Goal: Submit feedback/report problem: Provide input to the site owners about the experience or issues

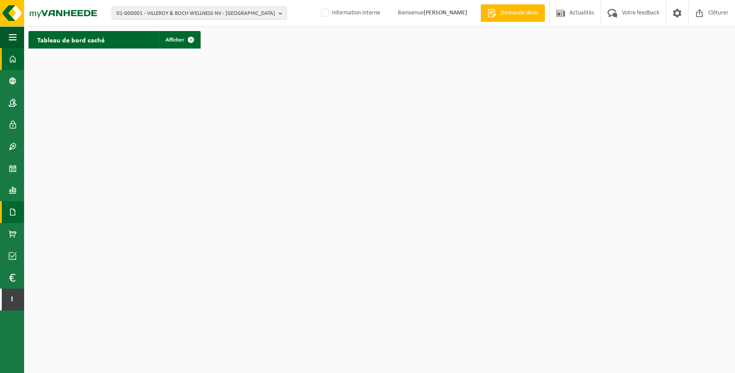
click at [12, 207] on span at bounding box center [13, 212] width 8 height 22
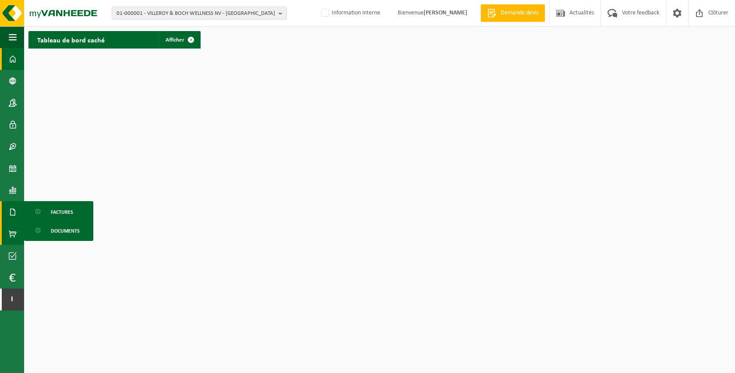
click at [15, 233] on span at bounding box center [13, 234] width 8 height 22
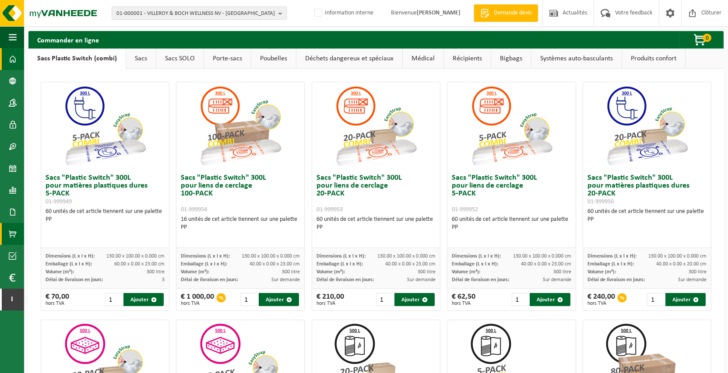
click at [8, 65] on link "Tableau de bord" at bounding box center [12, 59] width 24 height 22
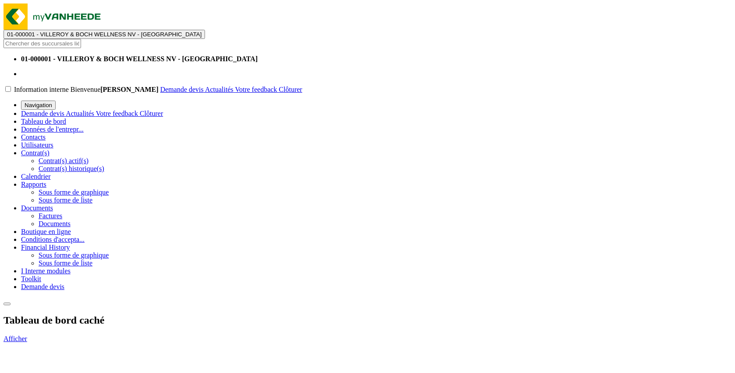
click at [27, 335] on link "Afficher" at bounding box center [16, 338] width 24 height 7
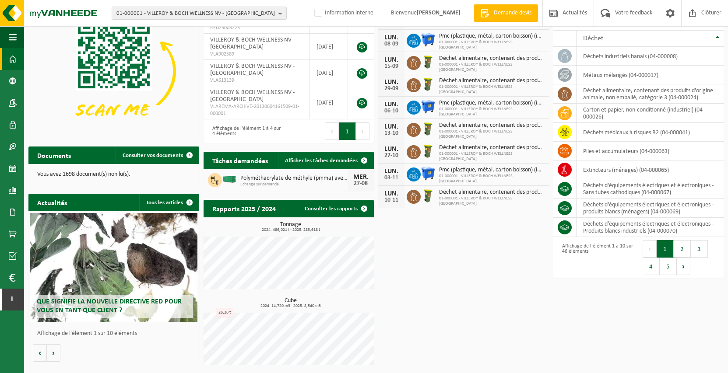
scroll to position [42, 0]
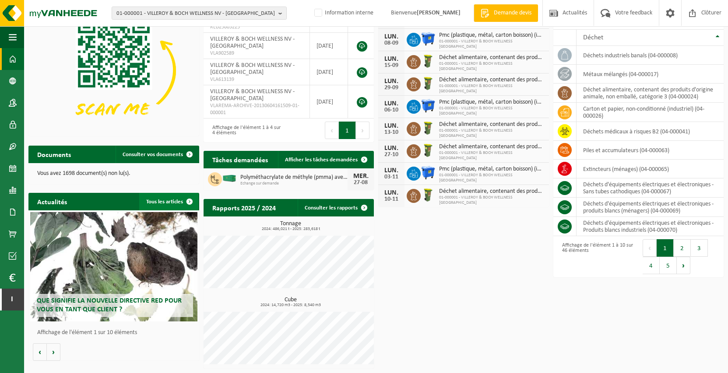
click at [146, 201] on link "Tous les articles" at bounding box center [168, 202] width 59 height 18
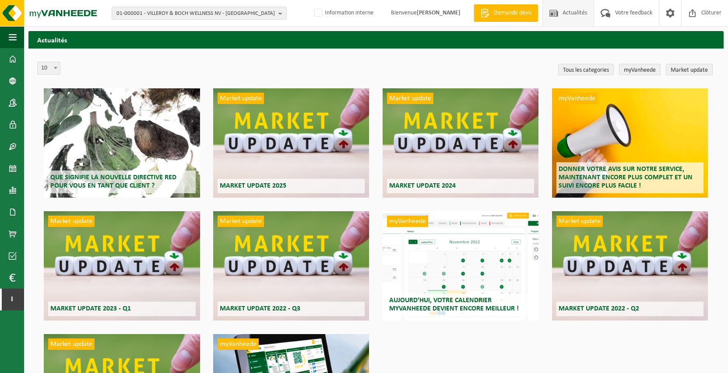
click at [311, 188] on h2 "Market update 2025" at bounding box center [291, 186] width 147 height 14
click at [292, 158] on div "Market update Market update 2025" at bounding box center [291, 142] width 156 height 109
click at [146, 151] on div "Que signifie la nouvelle directive RED pour vous en tant que client ?" at bounding box center [122, 142] width 156 height 109
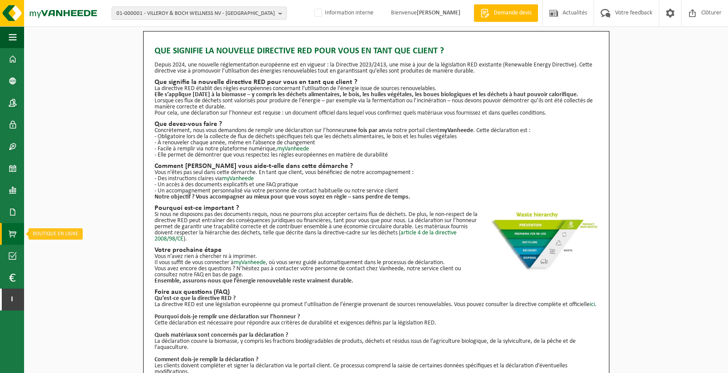
click at [13, 233] on span at bounding box center [13, 234] width 8 height 22
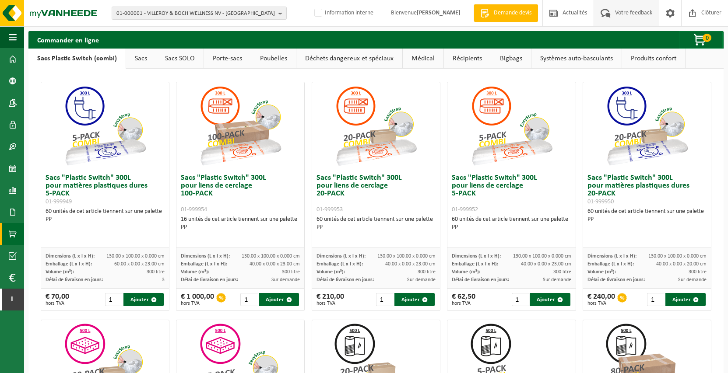
click at [611, 12] on span at bounding box center [605, 13] width 14 height 26
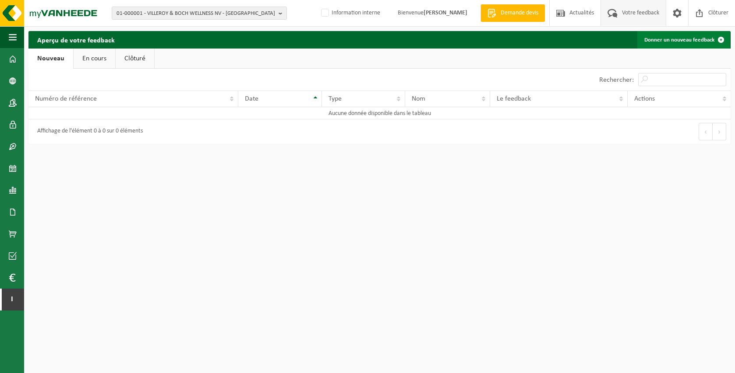
click at [700, 45] on link "Donner un nouveau feedback" at bounding box center [683, 40] width 92 height 18
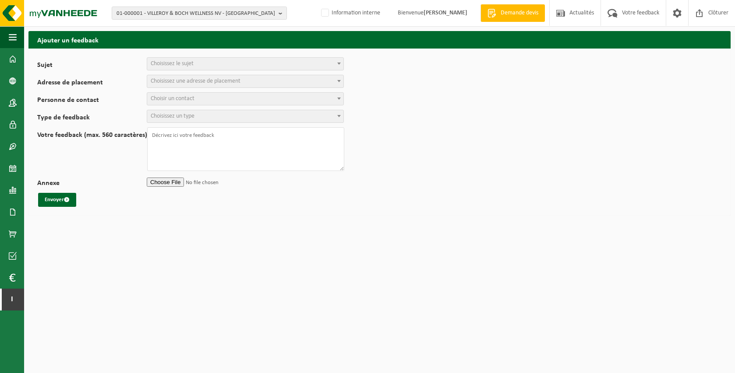
select select
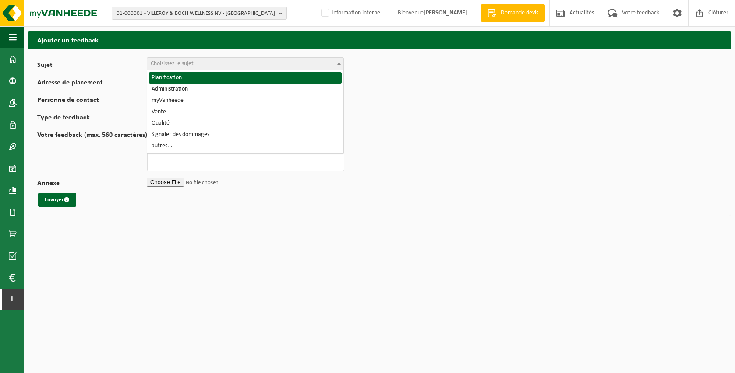
click at [261, 65] on span "Choisissez le sujet" at bounding box center [245, 64] width 196 height 12
